Goal: Information Seeking & Learning: Find specific fact

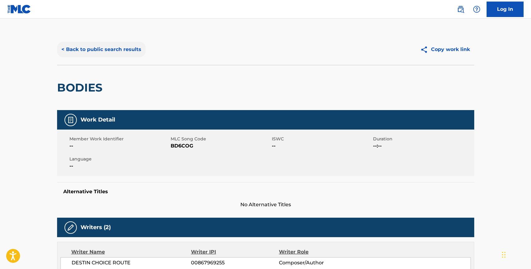
click at [93, 51] on button "< Back to public search results" at bounding box center [101, 49] width 89 height 15
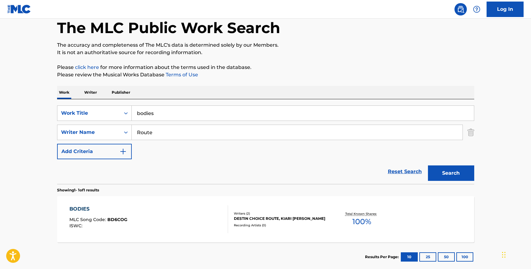
click at [146, 133] on input "Route" at bounding box center [297, 132] width 331 height 15
paste input "[PERSON_NAME]"
type input "[PERSON_NAME]"
click at [147, 112] on input "bodies" at bounding box center [303, 113] width 342 height 15
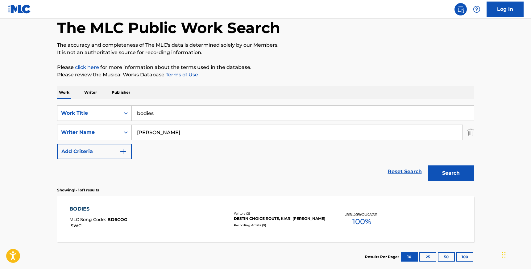
click at [147, 112] on input "bodies" at bounding box center [303, 113] width 342 height 15
type input "dusty [DEMOGRAPHIC_DATA]"
click at [442, 178] on button "Search" at bounding box center [451, 172] width 46 height 15
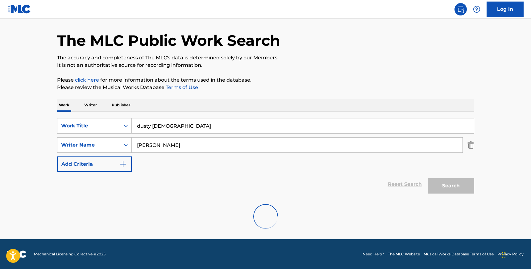
scroll to position [0, 0]
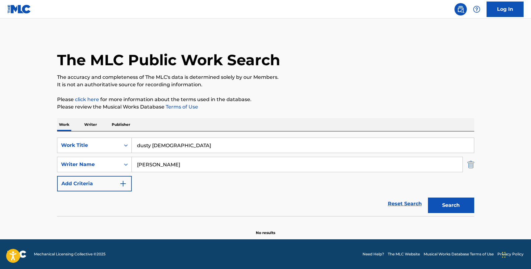
click at [468, 166] on img "Search Form" at bounding box center [471, 164] width 7 height 15
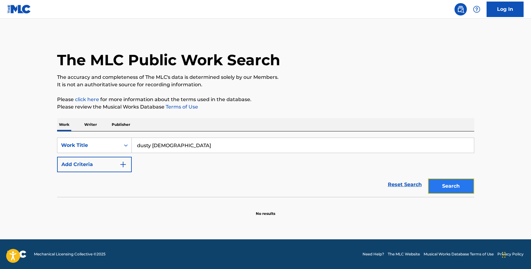
click at [459, 180] on button "Search" at bounding box center [451, 185] width 46 height 15
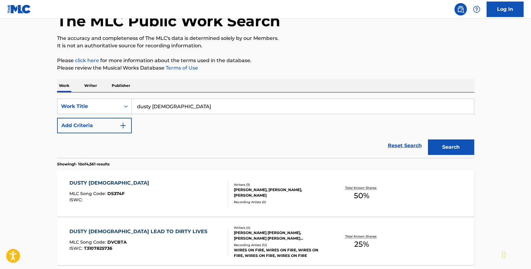
scroll to position [48, 0]
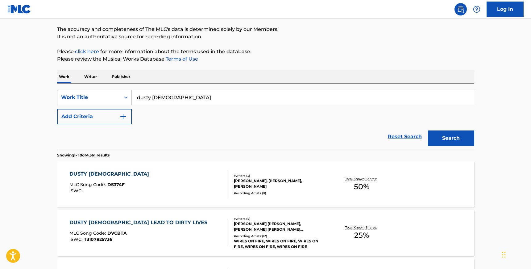
click at [190, 189] on div "DUSTY [DEMOGRAPHIC_DATA] MLC Song Code : DS374F ISWC :" at bounding box center [148, 184] width 159 height 28
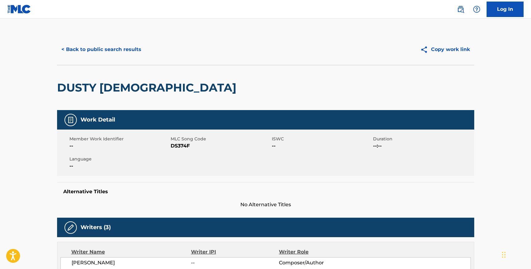
click at [182, 146] on span "DS374F" at bounding box center [221, 145] width 100 height 7
copy span "DS374F"
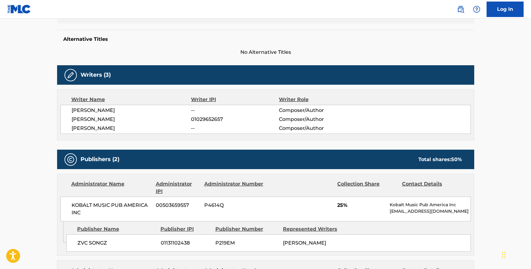
scroll to position [157, 0]
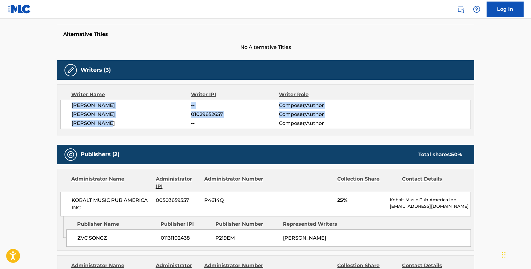
drag, startPoint x: 72, startPoint y: 104, endPoint x: 109, endPoint y: 122, distance: 40.9
click at [110, 122] on div "[PERSON_NAME] -- Composer/Author [PERSON_NAME] 01029652657 Composer/Author [PER…" at bounding box center [266, 114] width 411 height 29
copy div "[PERSON_NAME] -- Composer/Author [PERSON_NAME] 01029652657 Composer/Author [PER…"
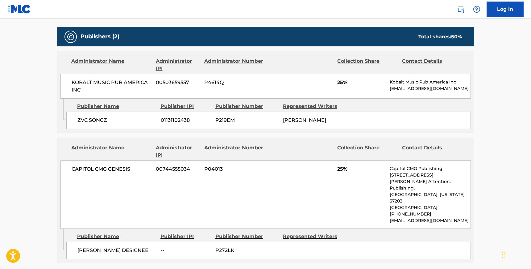
scroll to position [284, 0]
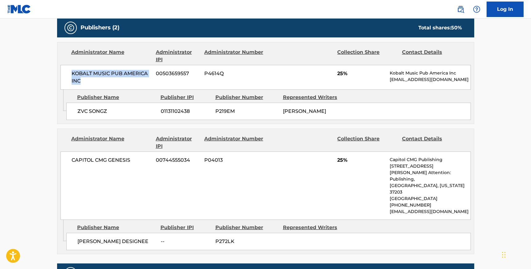
drag, startPoint x: 84, startPoint y: 82, endPoint x: 73, endPoint y: 73, distance: 14.1
click at [73, 73] on span "KOBALT MUSIC PUB AMERICA INC" at bounding box center [112, 77] width 80 height 15
copy span "KOBALT MUSIC PUB AMERICA INC"
drag, startPoint x: 109, startPoint y: 110, endPoint x: 73, endPoint y: 110, distance: 35.5
click at [73, 110] on div "ZVC SONGZ 01131102438 P219EM [PERSON_NAME]" at bounding box center [268, 111] width 405 height 17
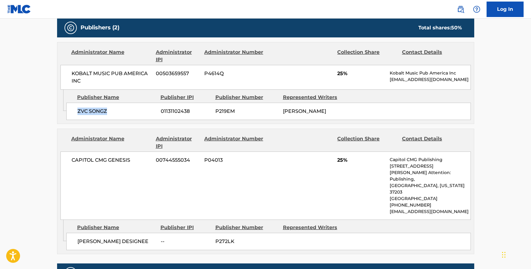
copy span "ZVC SONGZ"
drag, startPoint x: 130, startPoint y: 159, endPoint x: 71, endPoint y: 161, distance: 59.0
click at [72, 161] on span "CAPITOL CMG GENESIS" at bounding box center [112, 159] width 80 height 7
copy span "CAPITOL CMG GENESIS"
drag, startPoint x: 144, startPoint y: 233, endPoint x: 76, endPoint y: 233, distance: 67.9
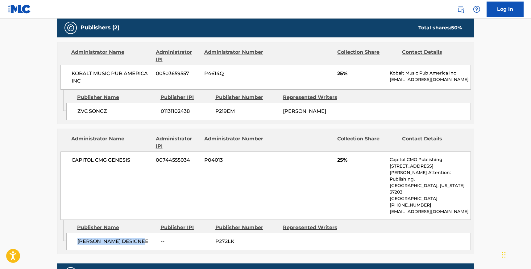
click at [76, 233] on div "[PERSON_NAME] DESIGNEE -- P272LK" at bounding box center [268, 241] width 405 height 17
copy span "[PERSON_NAME] DESIGNEE"
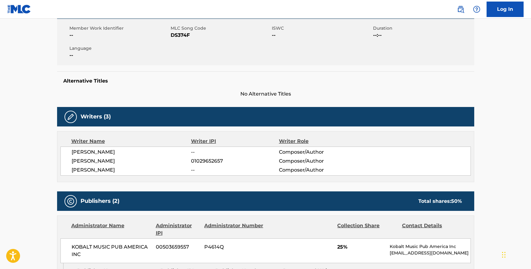
scroll to position [0, 0]
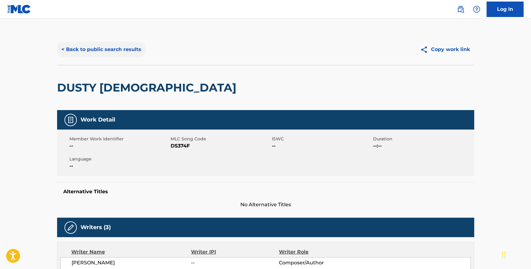
click at [87, 51] on button "< Back to public search results" at bounding box center [101, 49] width 89 height 15
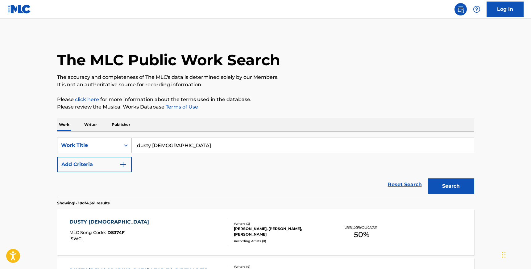
scroll to position [48, 0]
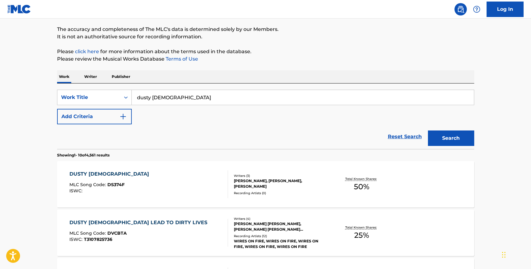
click at [161, 101] on input "dusty [DEMOGRAPHIC_DATA]" at bounding box center [303, 97] width 342 height 15
type input "dame un grr"
click at [446, 139] on button "Search" at bounding box center [451, 137] width 46 height 15
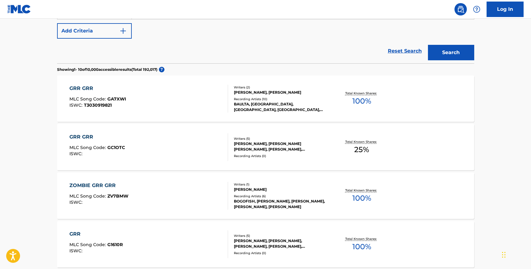
scroll to position [0, 0]
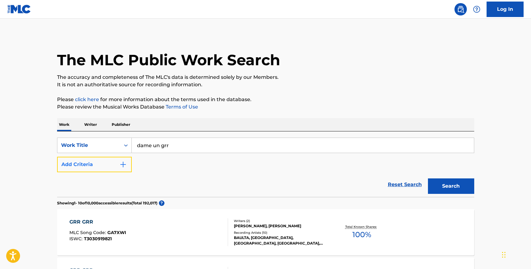
click at [90, 163] on button "Add Criteria" at bounding box center [94, 164] width 75 height 15
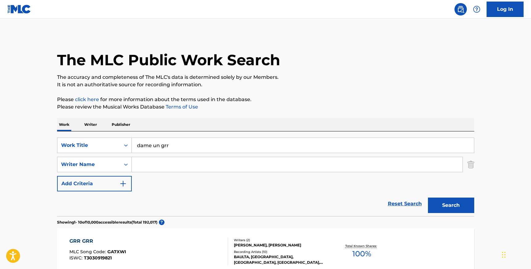
click at [159, 163] on input "Search Form" at bounding box center [297, 164] width 331 height 15
paste input "Deimann"
type input "Deimann"
click at [158, 148] on input "dame un grr" at bounding box center [303, 145] width 342 height 15
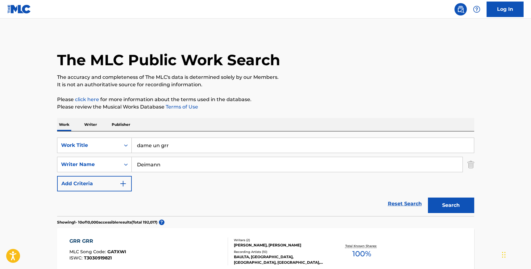
click at [152, 143] on input "dame un grr" at bounding box center [303, 145] width 342 height 15
type input "old friend"
click at [428, 197] on button "Search" at bounding box center [451, 204] width 46 height 15
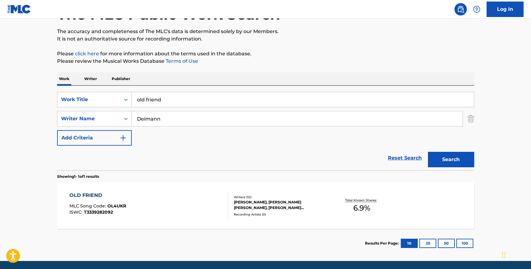
scroll to position [52, 0]
